Goal: Task Accomplishment & Management: Use online tool/utility

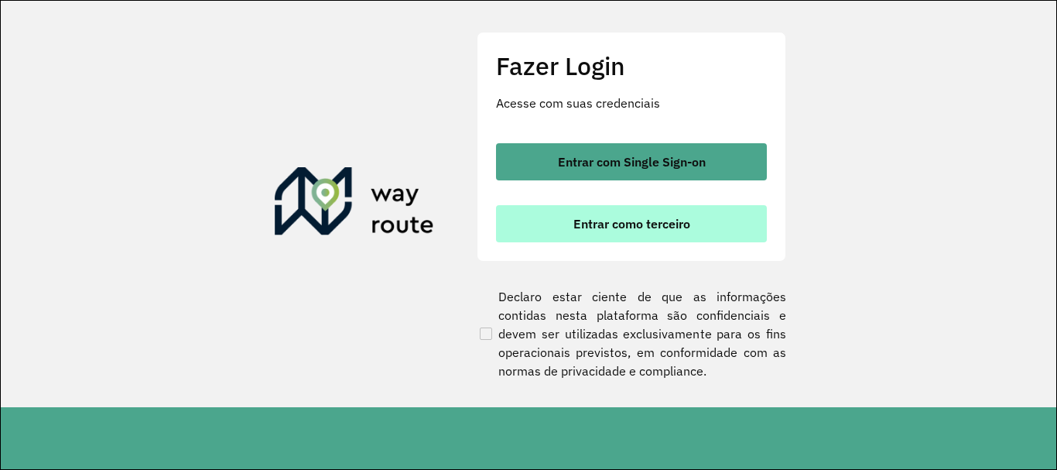
click at [662, 228] on span "Entrar como terceiro" at bounding box center [631, 223] width 117 height 12
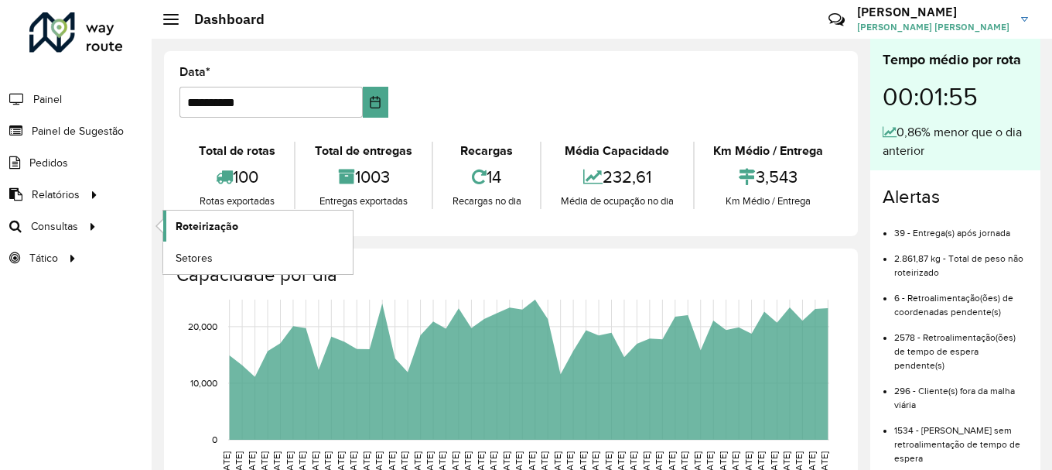
click at [192, 228] on span "Roteirização" at bounding box center [207, 226] width 63 height 16
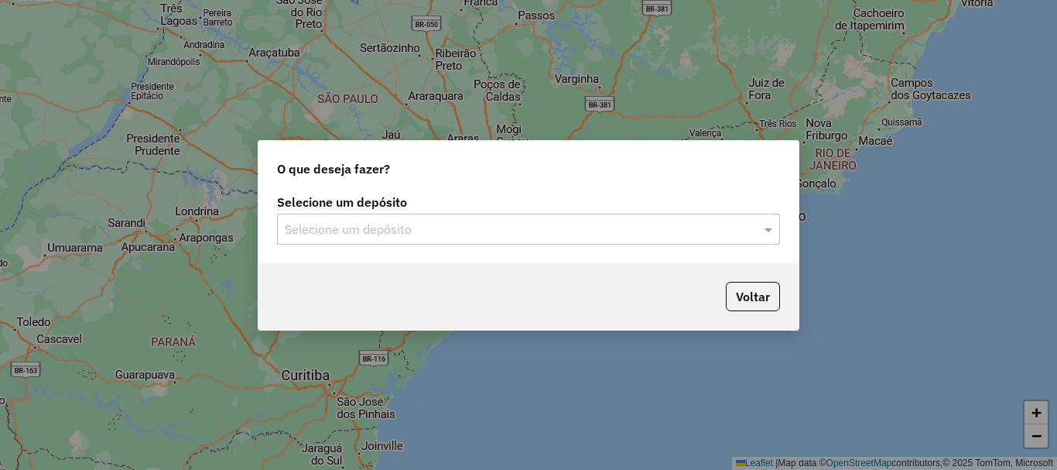
click at [327, 235] on input "text" at bounding box center [513, 230] width 457 height 19
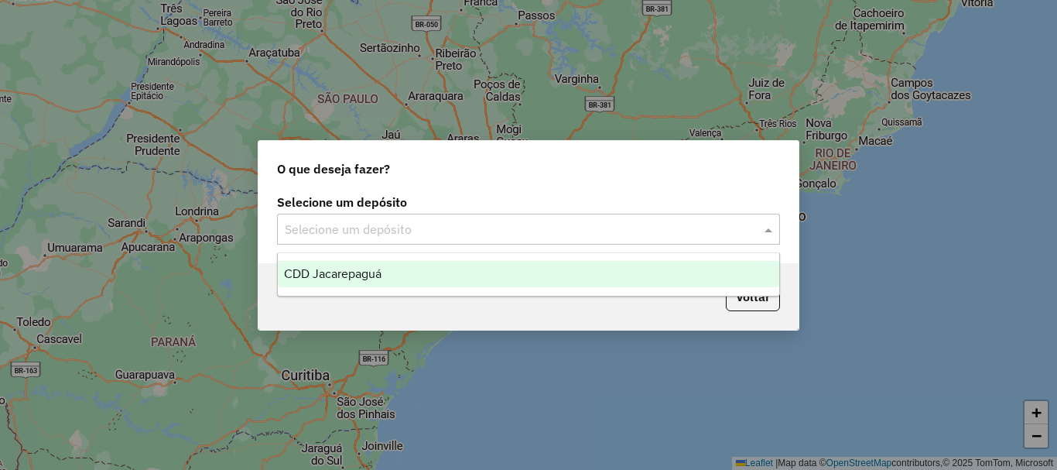
click at [336, 273] on span "CDD Jacarepaguá" at bounding box center [333, 273] width 98 height 13
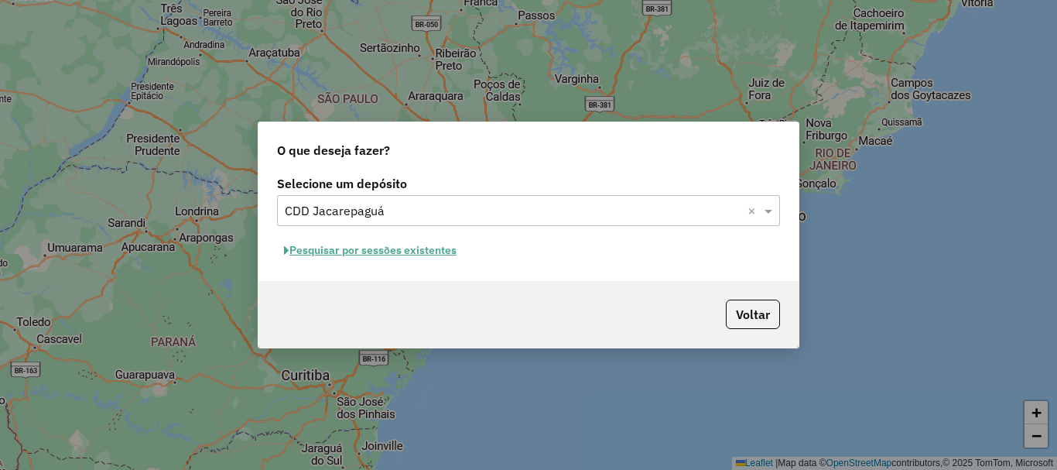
click at [396, 251] on button "Pesquisar por sessões existentes" at bounding box center [370, 250] width 186 height 24
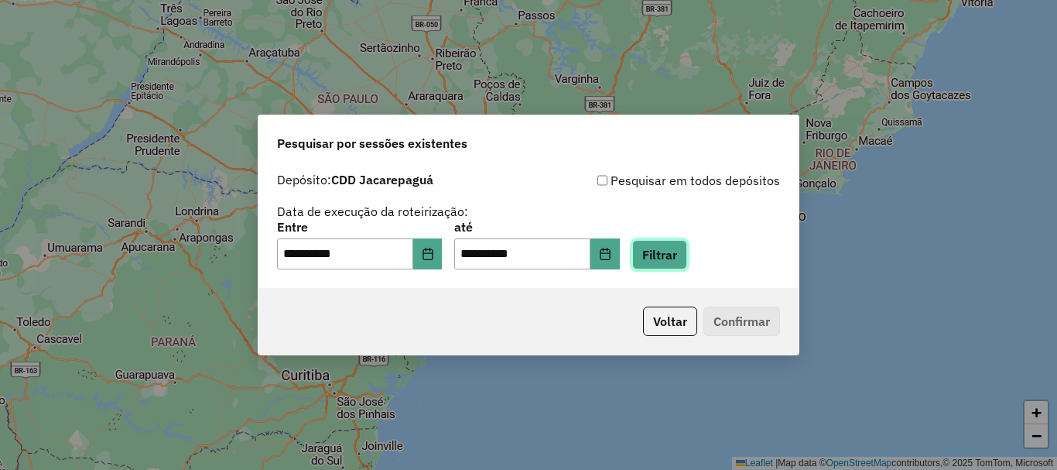
click at [679, 255] on button "Filtrar" at bounding box center [659, 254] width 55 height 29
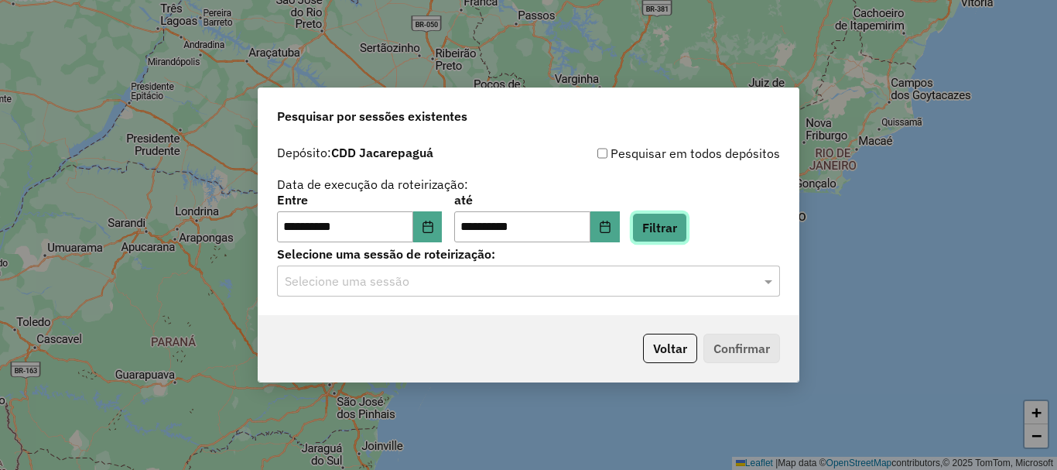
click at [679, 233] on button "Filtrar" at bounding box center [659, 227] width 55 height 29
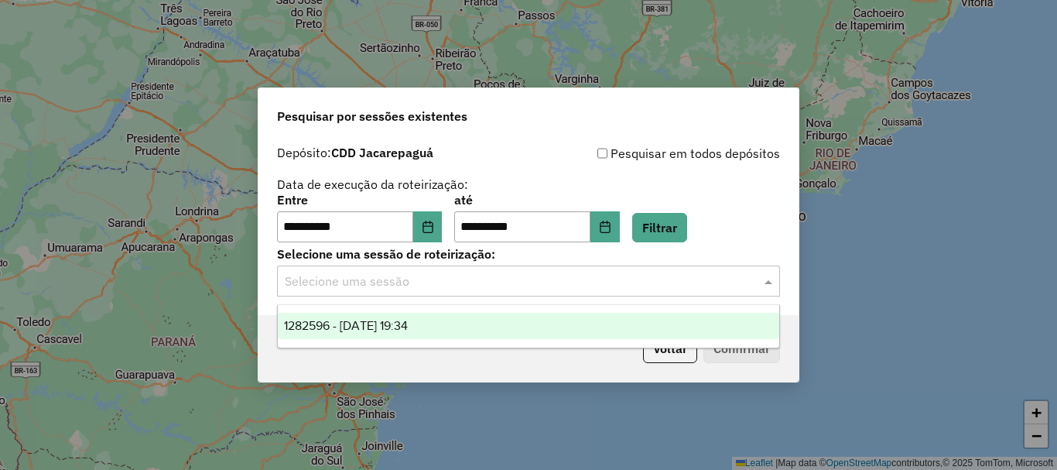
click at [580, 282] on input "text" at bounding box center [513, 281] width 457 height 19
click at [457, 320] on div "1282596 - [DATE] 19:34" at bounding box center [528, 326] width 501 height 26
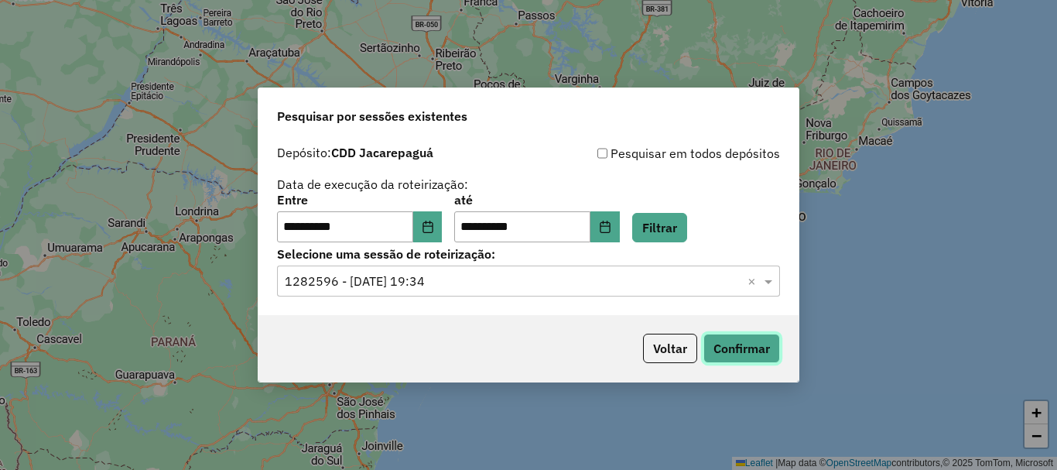
click at [710, 348] on button "Confirmar" at bounding box center [741, 348] width 77 height 29
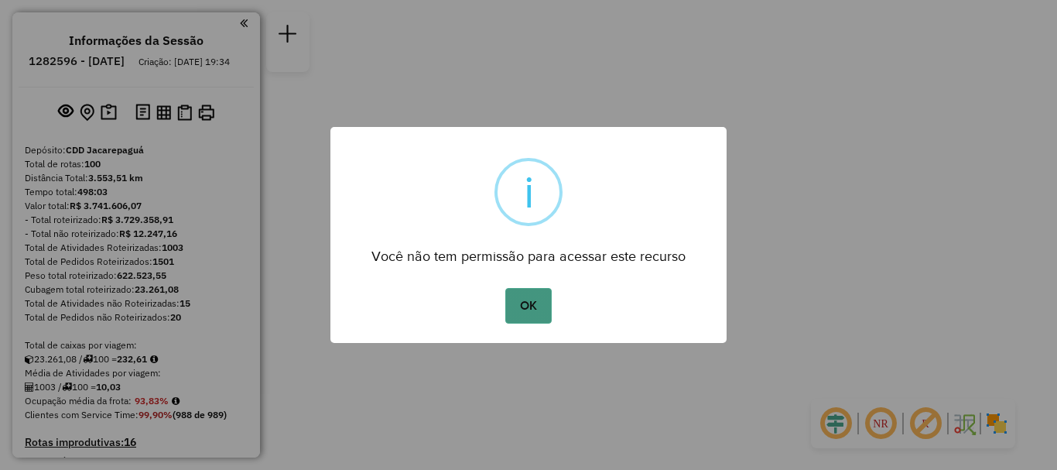
click at [515, 322] on button "OK" at bounding box center [528, 306] width 46 height 36
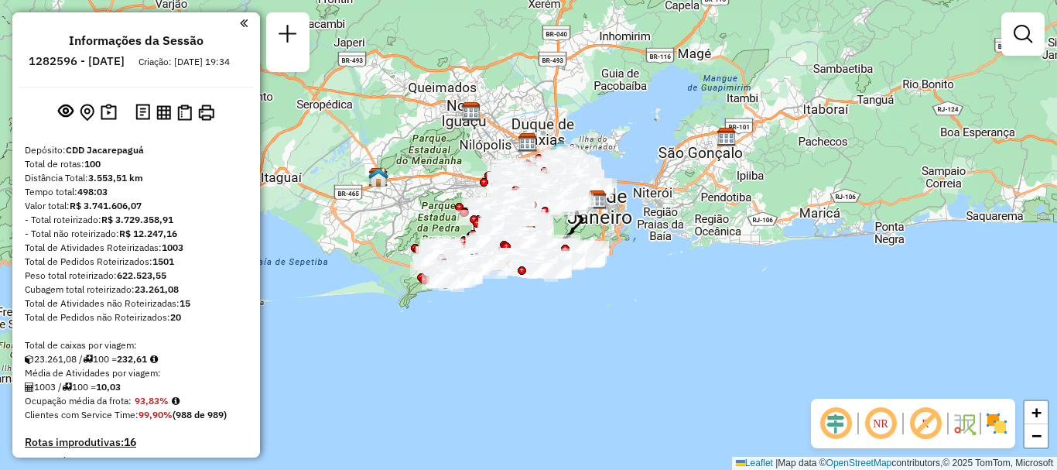
scroll to position [6749, 0]
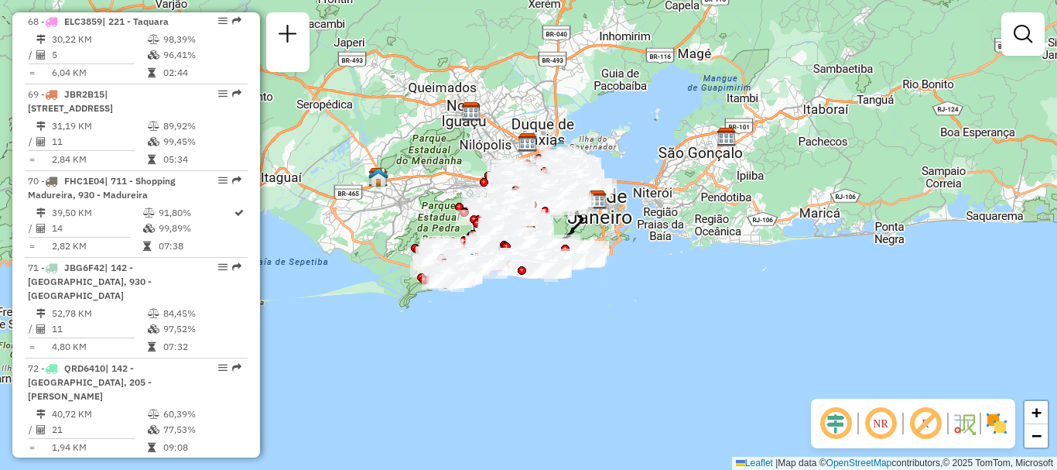
select select "**********"
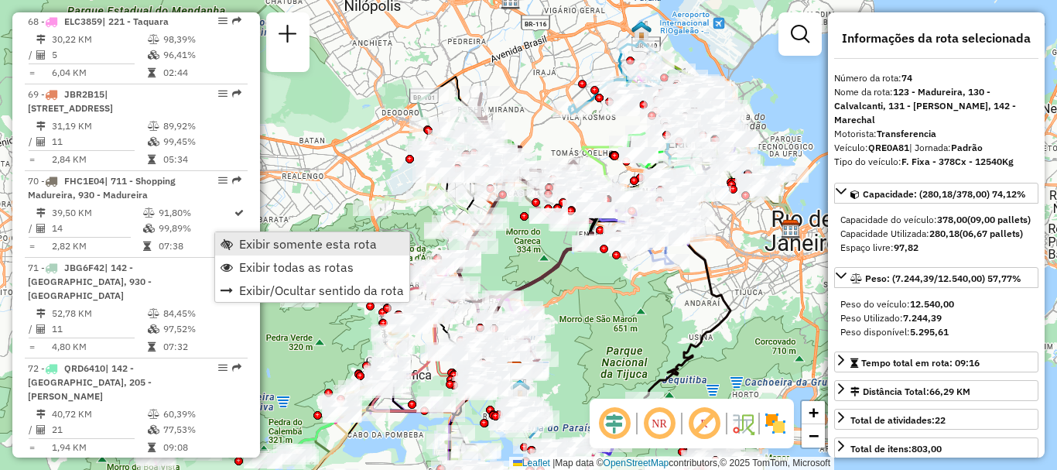
click at [233, 240] on link "Exibir somente esta rota" at bounding box center [312, 243] width 194 height 23
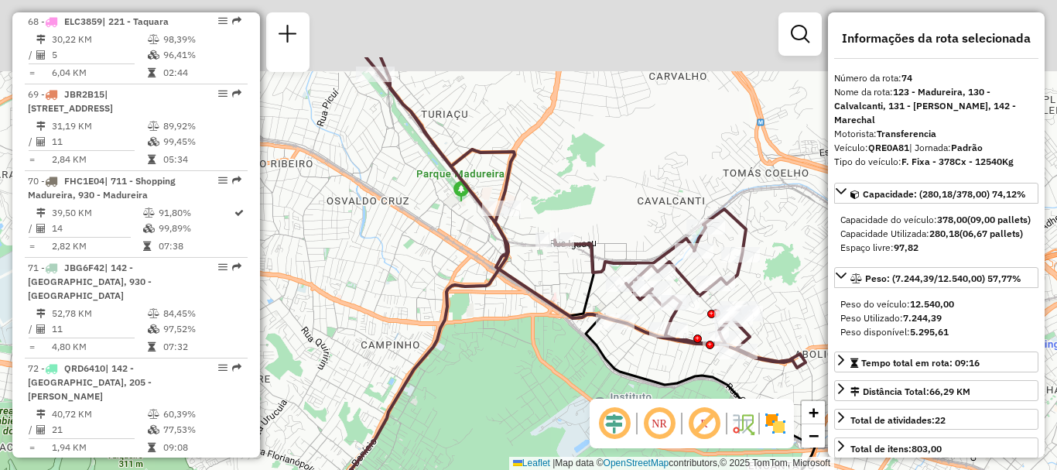
drag, startPoint x: 531, startPoint y: 136, endPoint x: 629, endPoint y: 251, distance: 150.9
click at [629, 251] on div "Janela de atendimento Grade de atendimento Capacidade Transportadoras Veículos …" at bounding box center [528, 235] width 1057 height 470
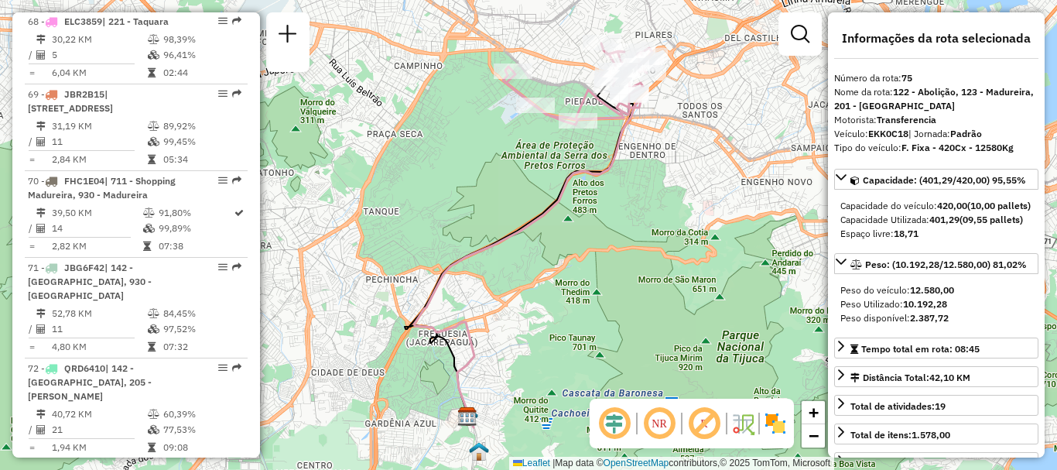
scroll to position [6388, 0]
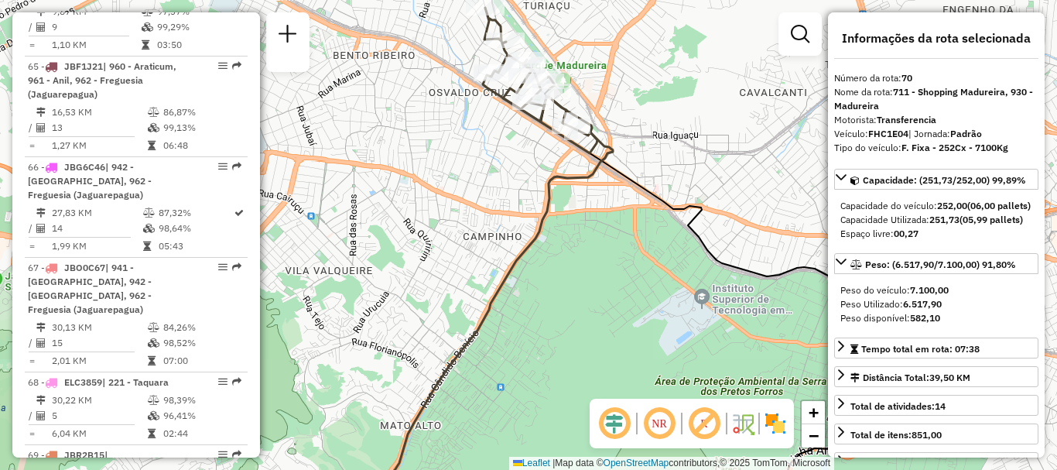
scroll to position [6648, 0]
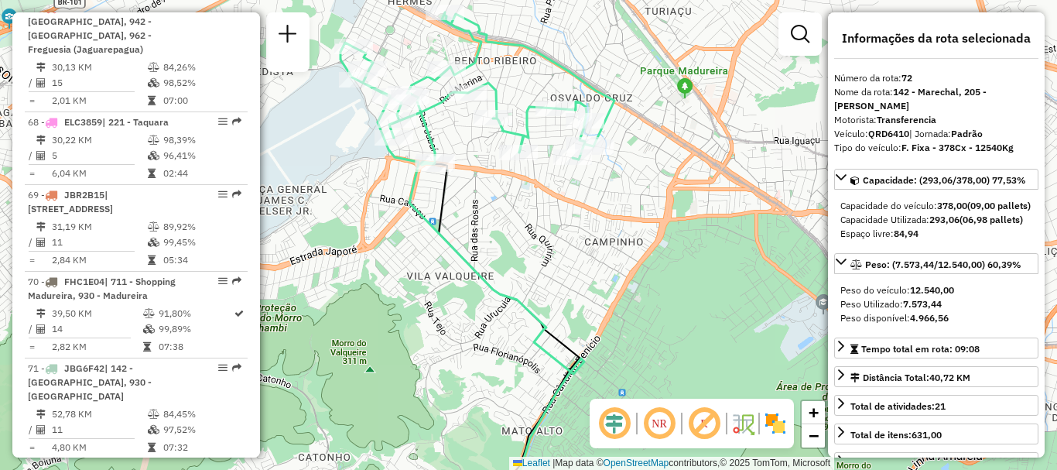
drag, startPoint x: 534, startPoint y: 89, endPoint x: 617, endPoint y: 94, distance: 83.0
click at [614, 94] on icon at bounding box center [477, 88] width 274 height 152
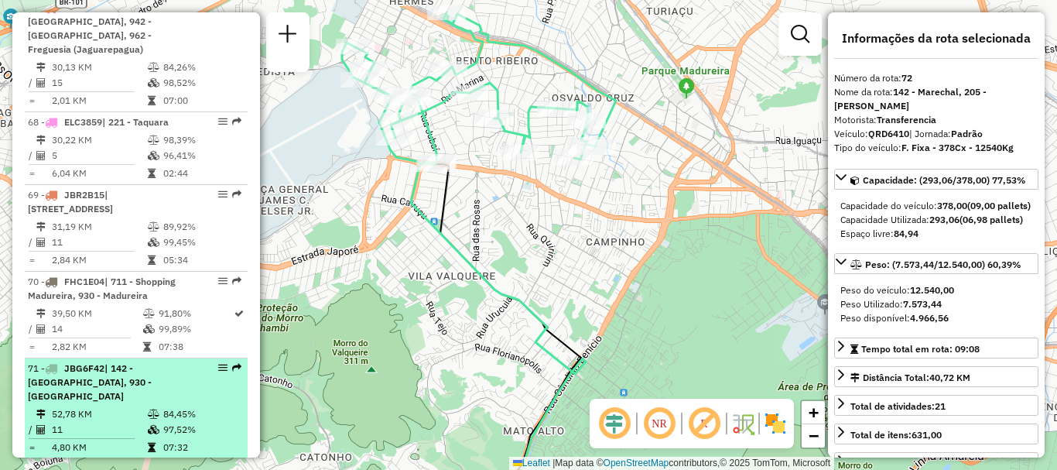
click at [154, 440] on td at bounding box center [154, 447] width 15 height 15
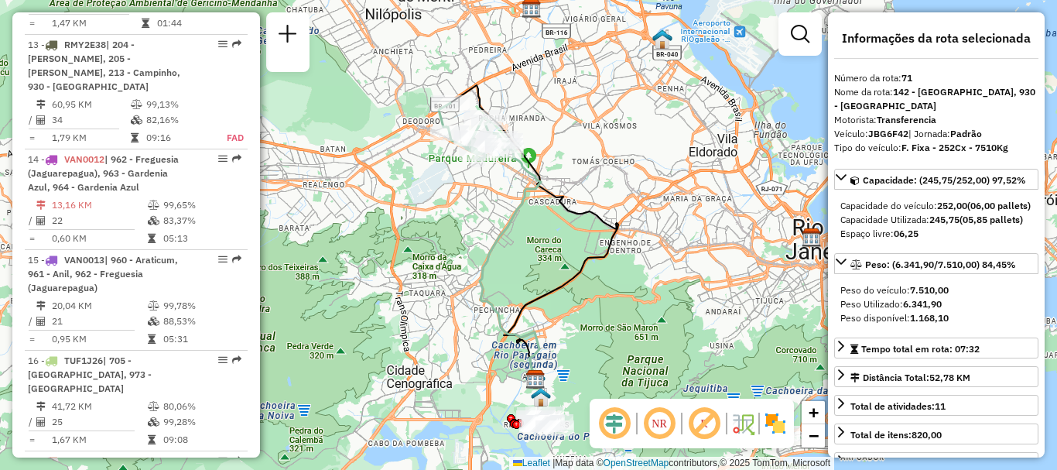
scroll to position [4003, 0]
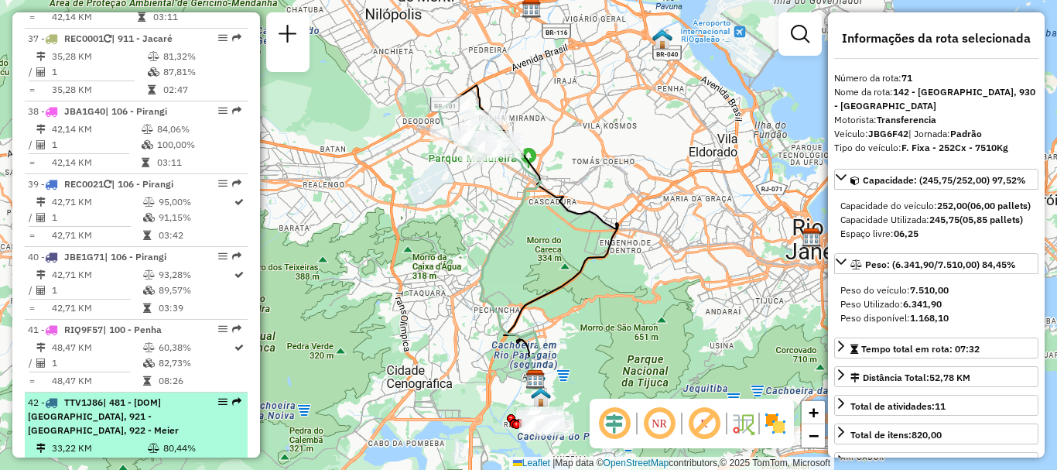
click at [127, 395] on div "42 - TTV1J86 | 481 - [DOM] Vila Isabel CTO, 921 - Engenho Novo, 922 - Meier" at bounding box center [110, 416] width 164 height 42
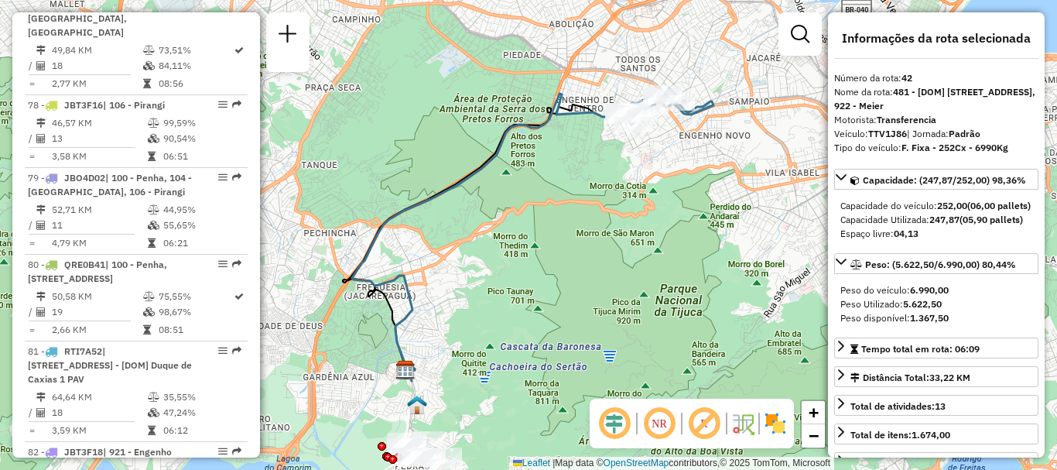
scroll to position [1781, 0]
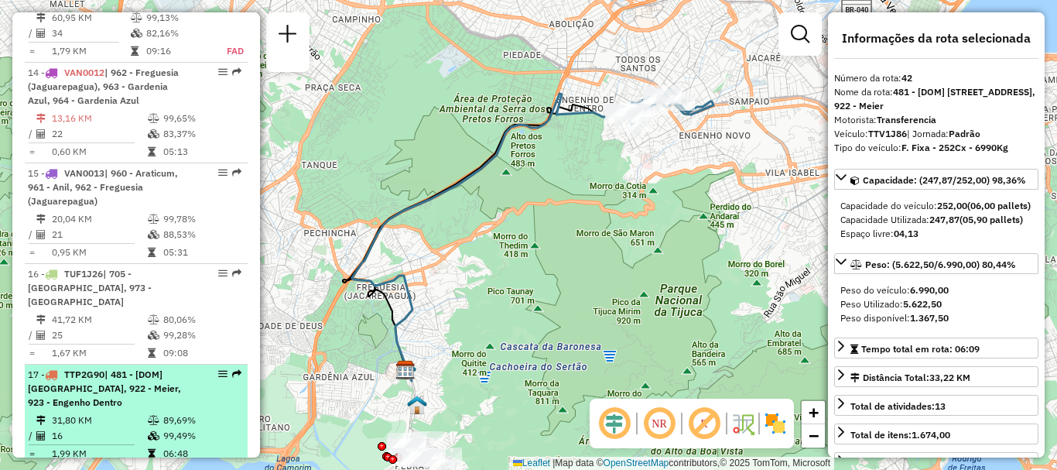
click at [84, 428] on td "16" at bounding box center [99, 435] width 96 height 15
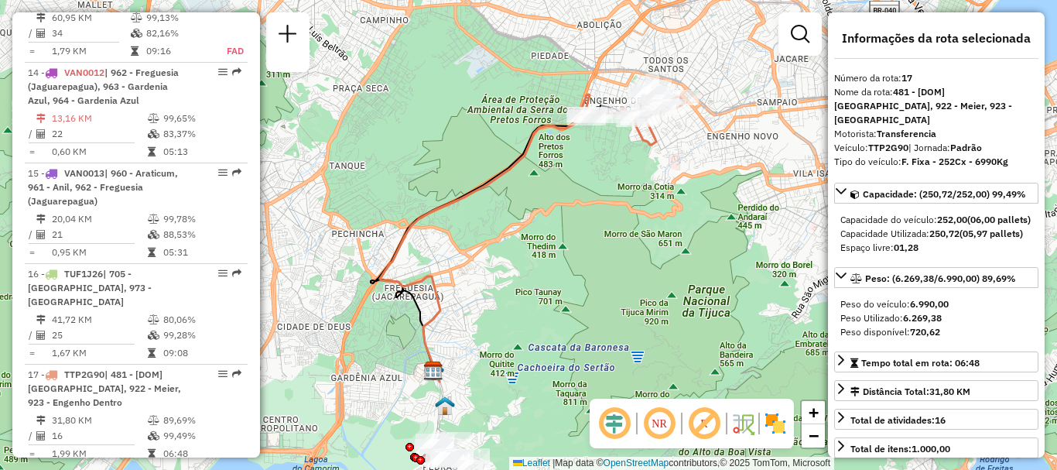
scroll to position [6561, 0]
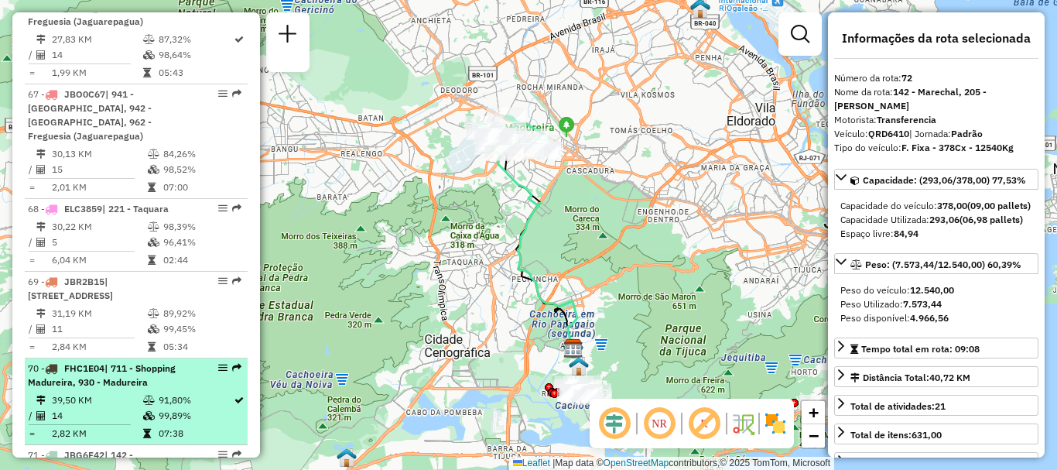
click at [48, 392] on td at bounding box center [43, 399] width 15 height 15
